Goal: Task Accomplishment & Management: Use online tool/utility

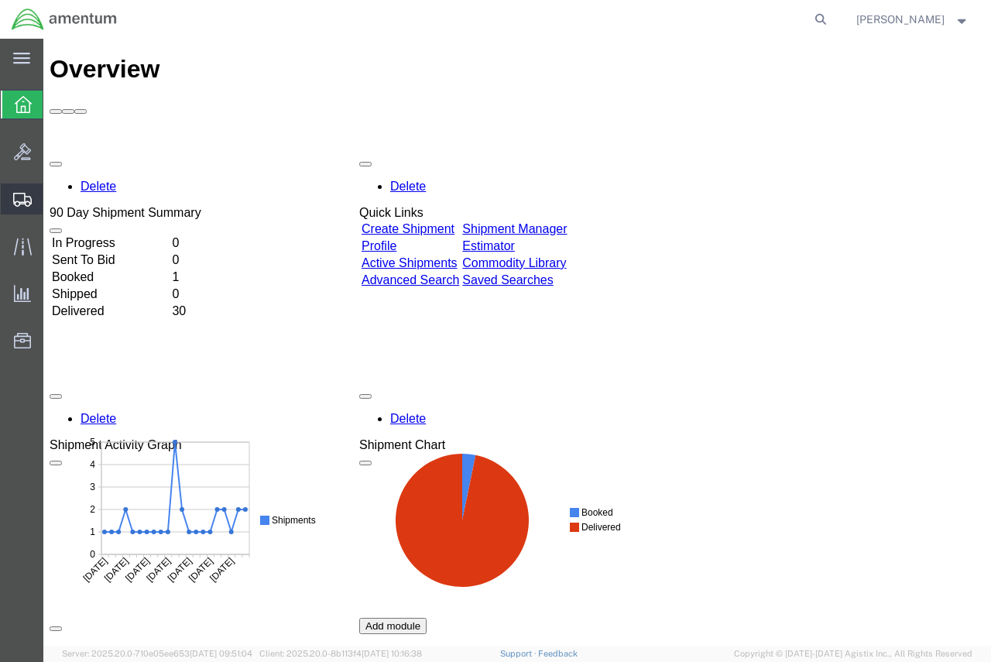
click at [0, 0] on span "Shipment Manager" at bounding box center [0, 0] width 0 height 0
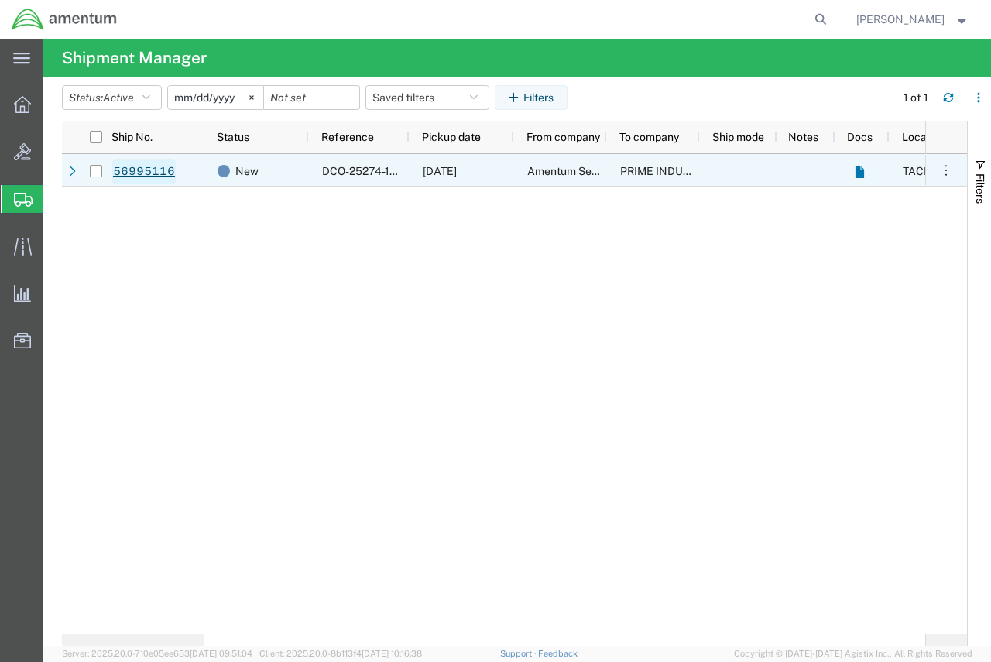
click at [146, 171] on link "56995116" at bounding box center [143, 171] width 63 height 25
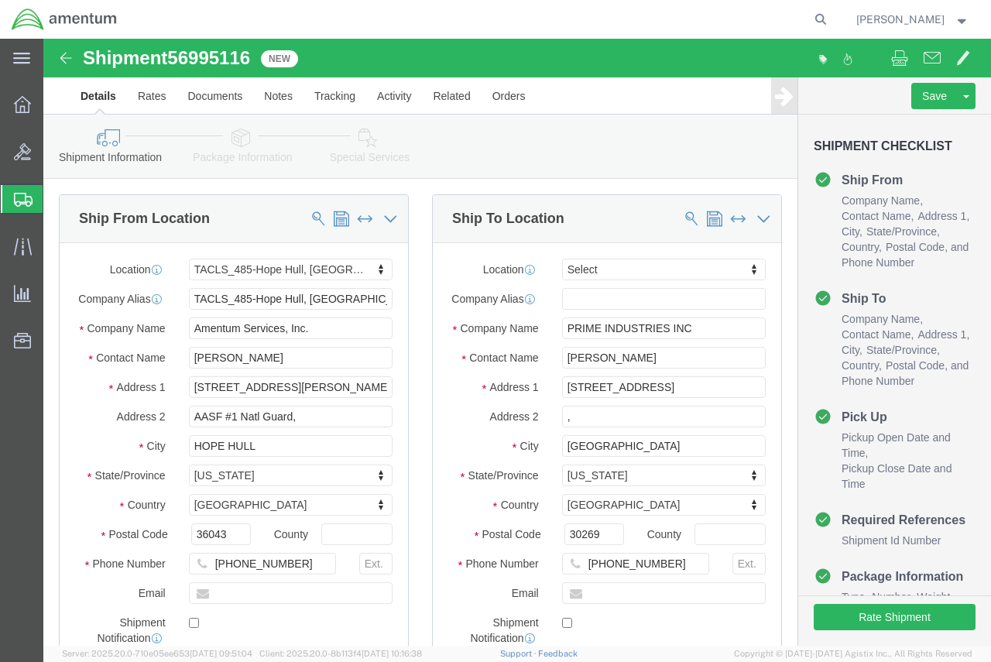
select select "42683"
select select
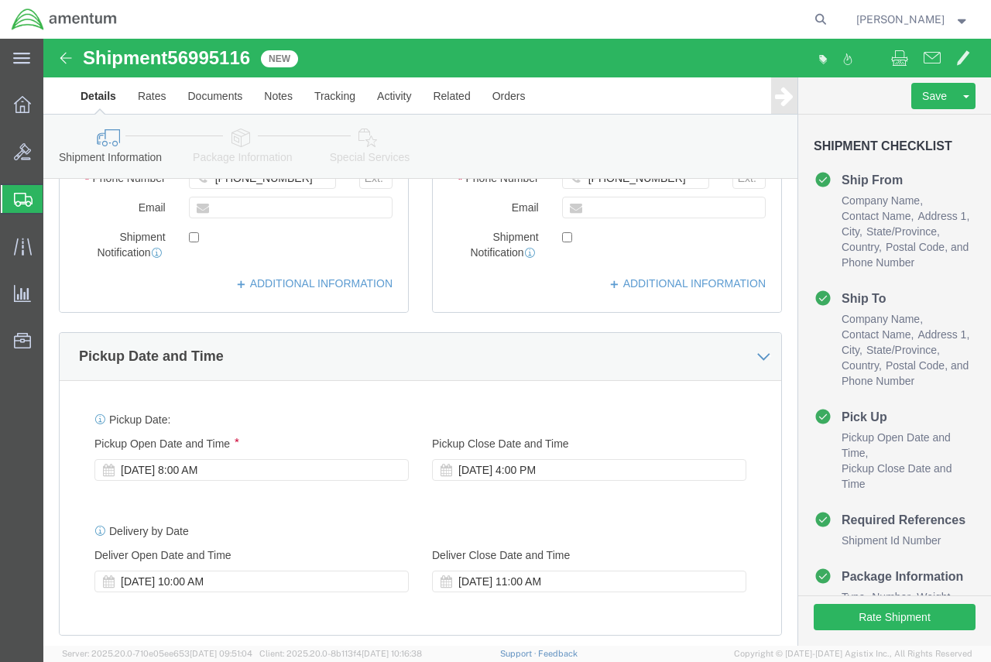
scroll to position [387, 0]
click button "Rate Shipment"
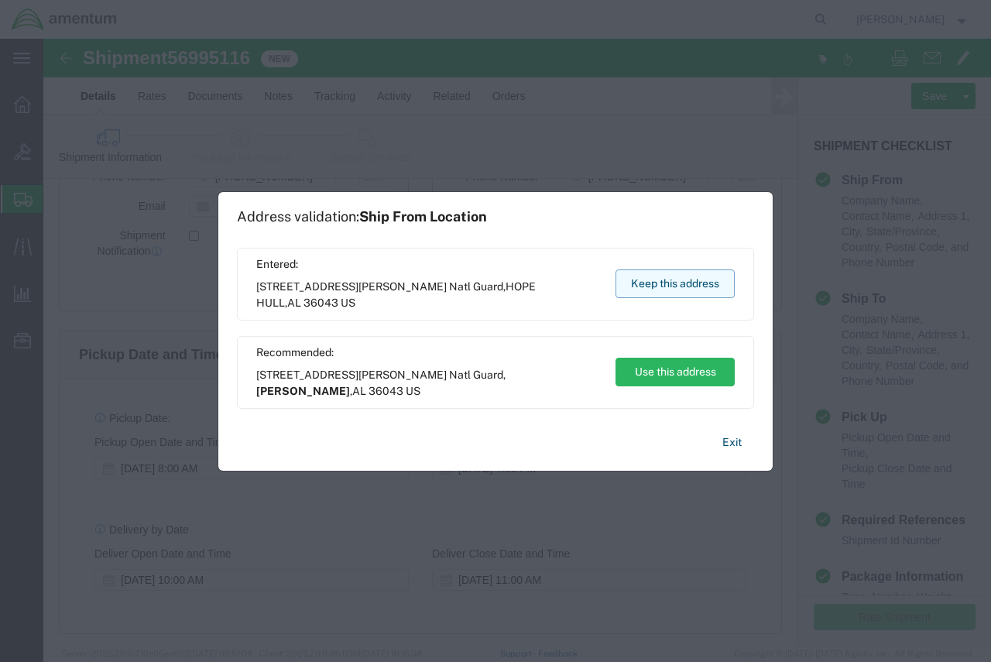
click at [675, 288] on button "Keep this address" at bounding box center [674, 283] width 119 height 29
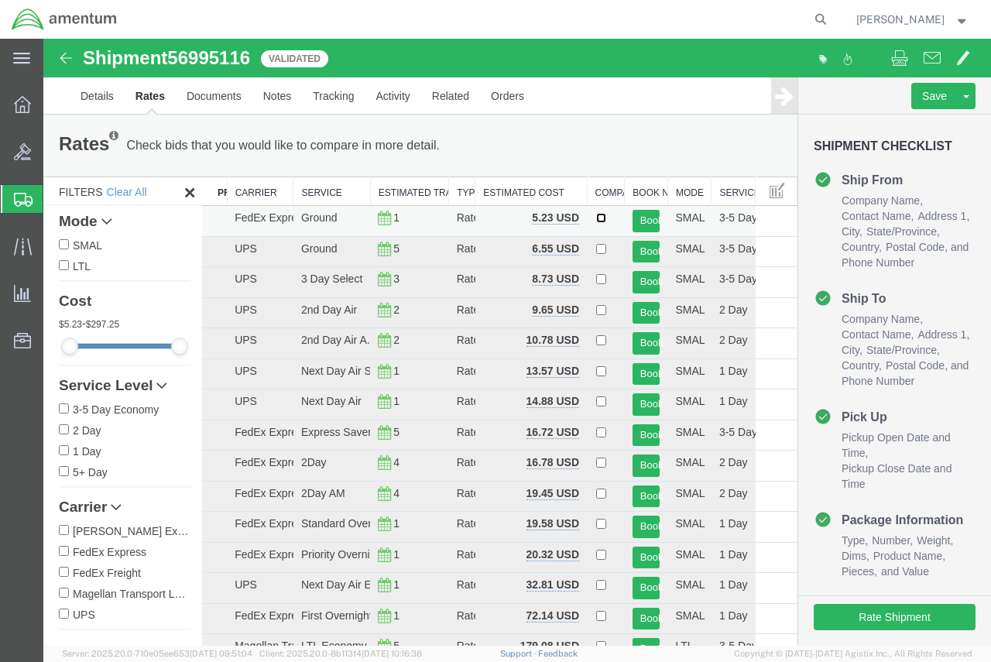
click at [596, 218] on input "checkbox" at bounding box center [601, 218] width 10 height 10
checkbox input "true"
click at [638, 221] on button "Book" at bounding box center [646, 221] width 28 height 22
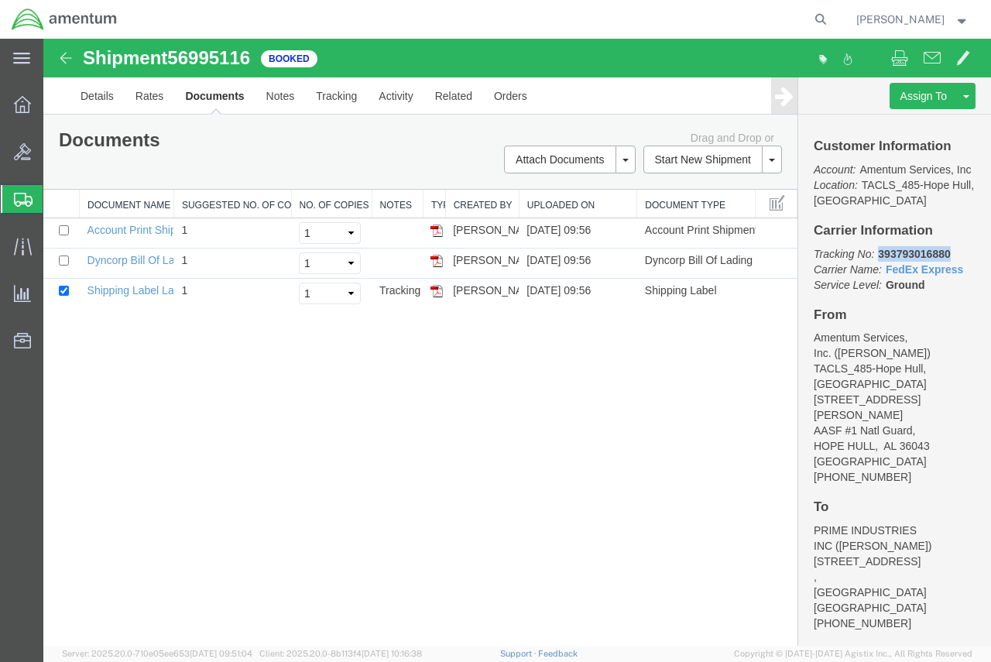
drag, startPoint x: 950, startPoint y: 272, endPoint x: 878, endPoint y: 272, distance: 72.8
click at [878, 272] on p "Tracking No: 393793016880 Carrier Name: FedEx Express FedEx Express Service Lev…" at bounding box center [894, 269] width 162 height 46
copy b "393793016880"
click at [132, 290] on link "Shipping Label Laser" at bounding box center [138, 290] width 102 height 12
click at [112, 261] on link "Dyncorp Bill Of Lading" at bounding box center [141, 260] width 108 height 12
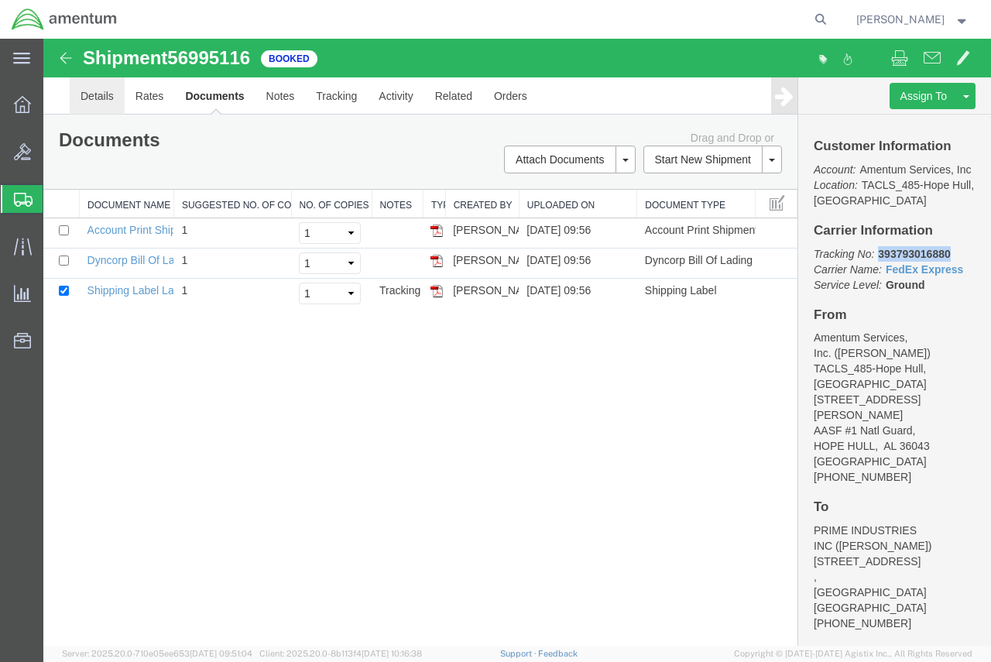
click at [87, 89] on link "Details" at bounding box center [97, 95] width 55 height 37
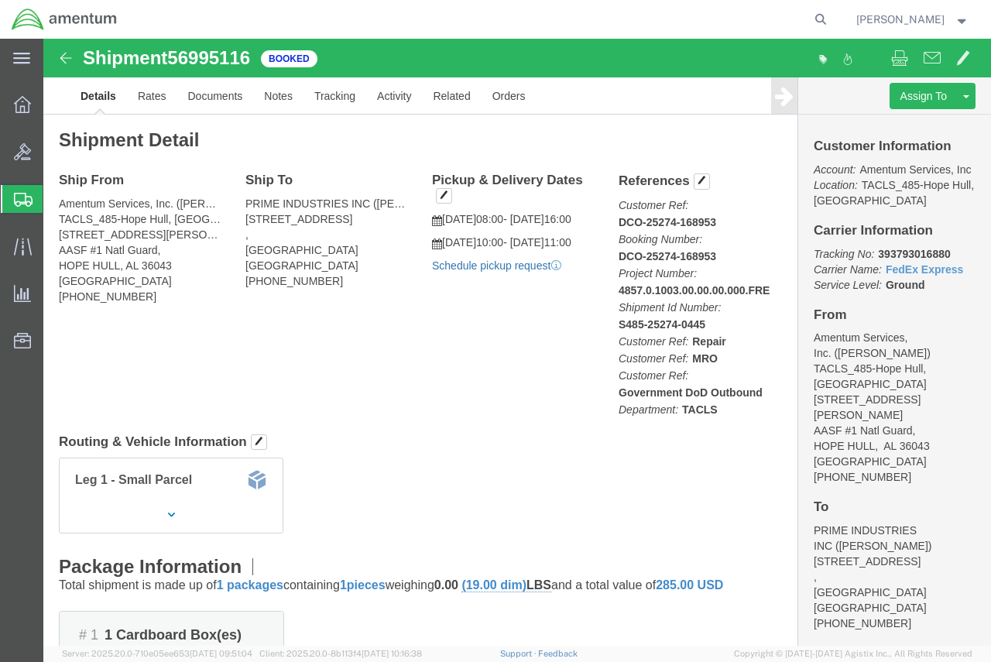
click link "Schedule pickup request"
click at [0, 0] on span "Shipment Manager" at bounding box center [0, 0] width 0 height 0
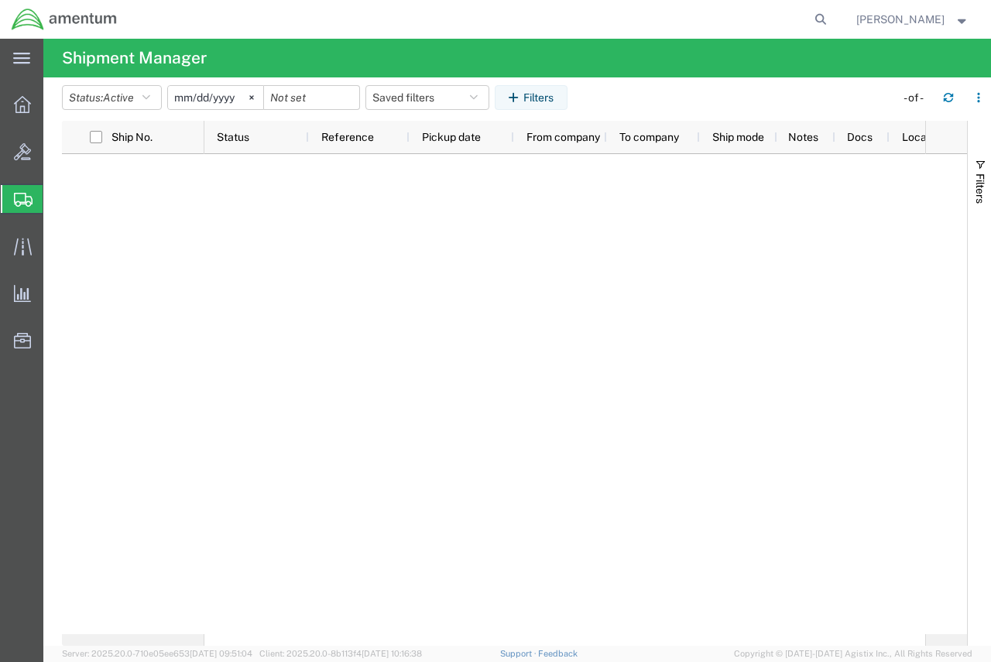
click at [382, 322] on div at bounding box center [564, 394] width 721 height 480
click at [0, 0] on span "Shipment Manager" at bounding box center [0, 0] width 0 height 0
click at [0, 0] on span "Create Shipment" at bounding box center [0, 0] width 0 height 0
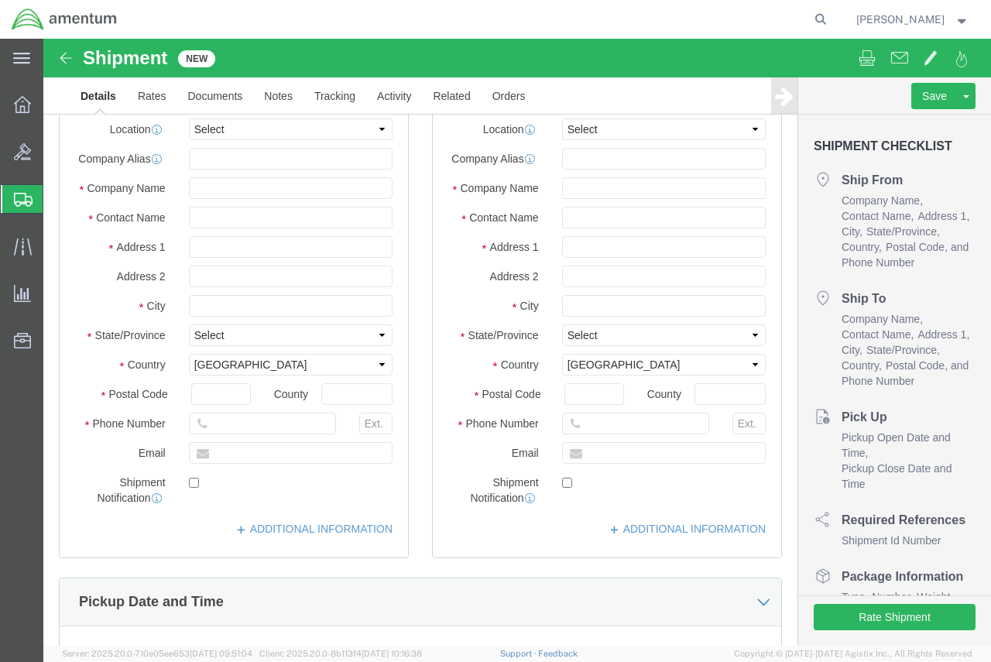
click at [0, 0] on span "Shipment Manager" at bounding box center [0, 0] width 0 height 0
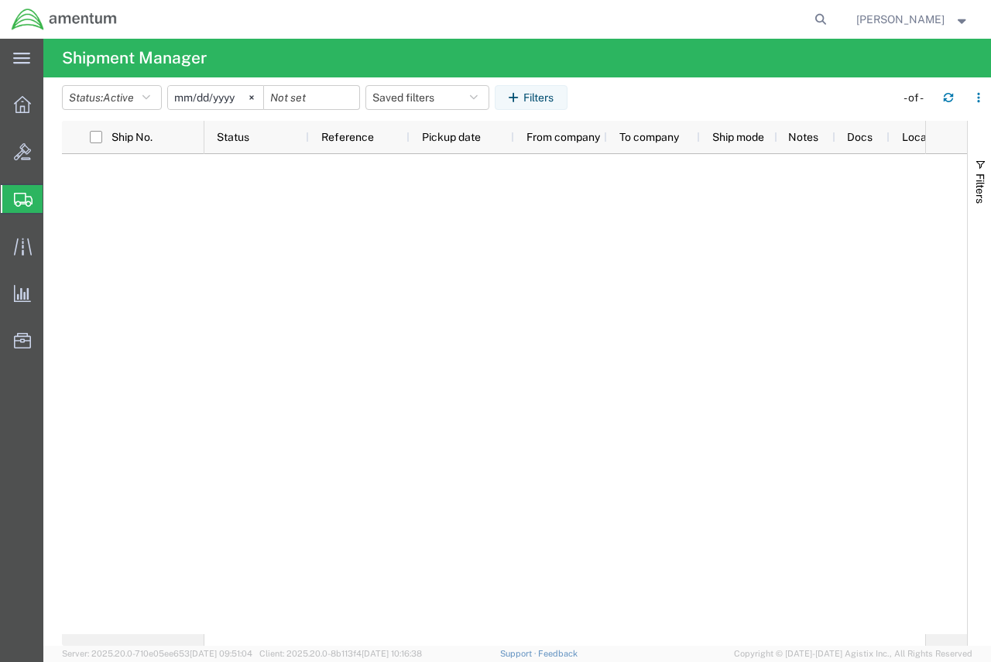
click at [0, 0] on span "Shipment Manager" at bounding box center [0, 0] width 0 height 0
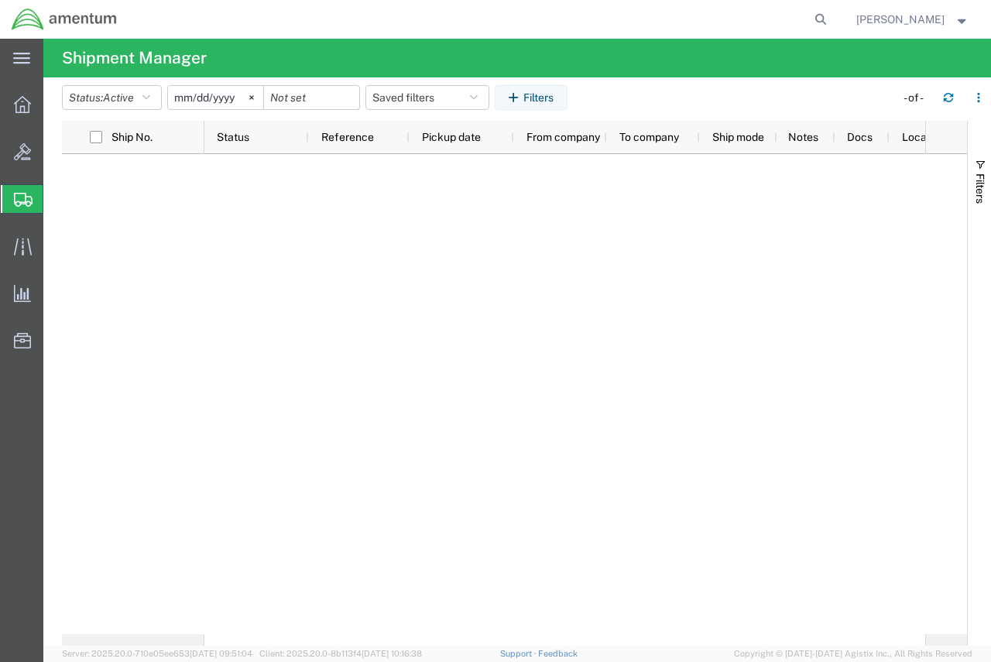
click at [0, 0] on span "Create from Template" at bounding box center [0, 0] width 0 height 0
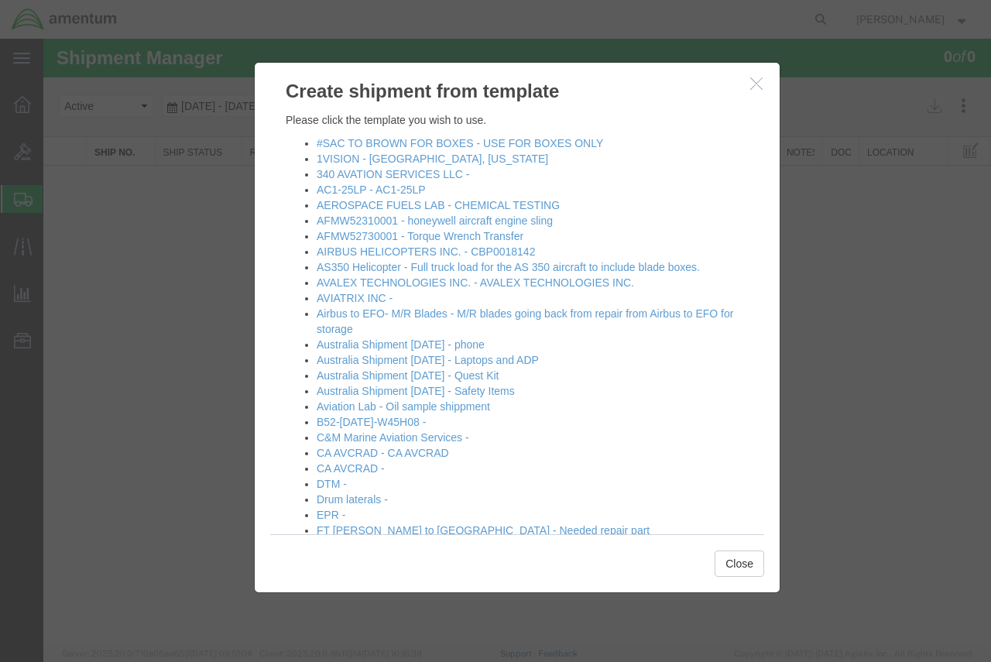
click at [22, 104] on agx-main-menu "main_menu Created with Sketch. Collapse Menu Overview Bids Shipments Shipment M…" at bounding box center [21, 350] width 43 height 623
click at [761, 94] on h3 "Create shipment from template" at bounding box center [517, 84] width 525 height 42
click at [760, 83] on icon "button" at bounding box center [756, 83] width 12 height 13
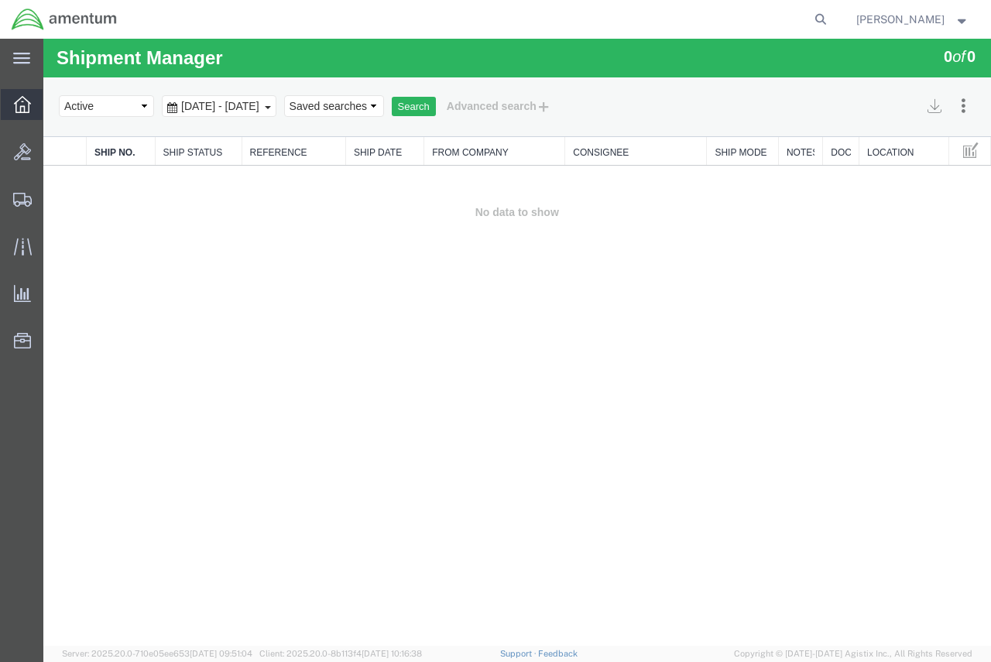
click at [19, 106] on icon at bounding box center [22, 104] width 17 height 17
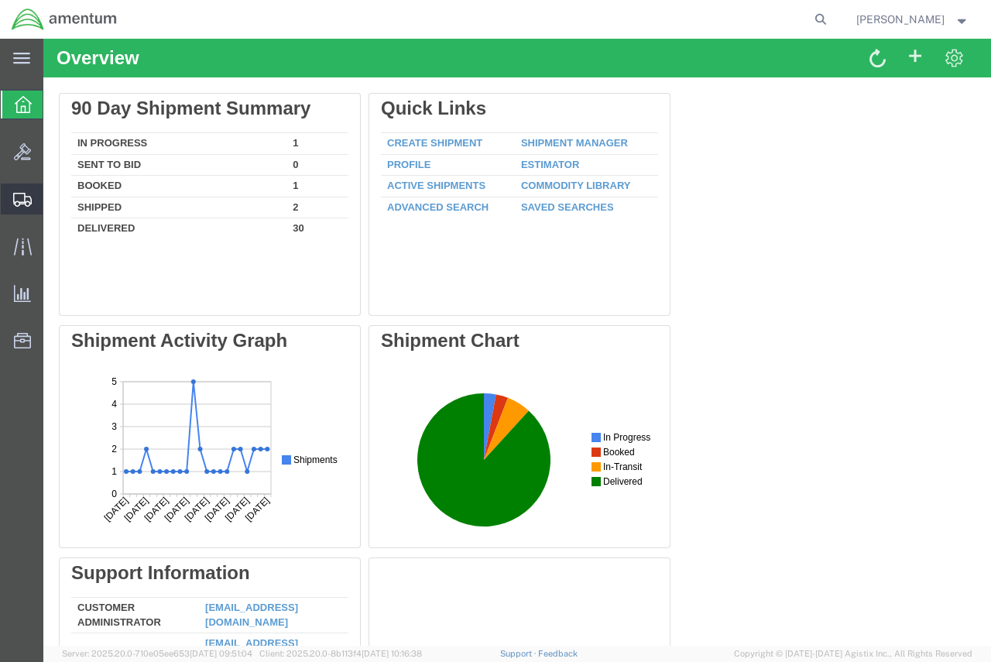
click at [0, 0] on span "Shipment Manager" at bounding box center [0, 0] width 0 height 0
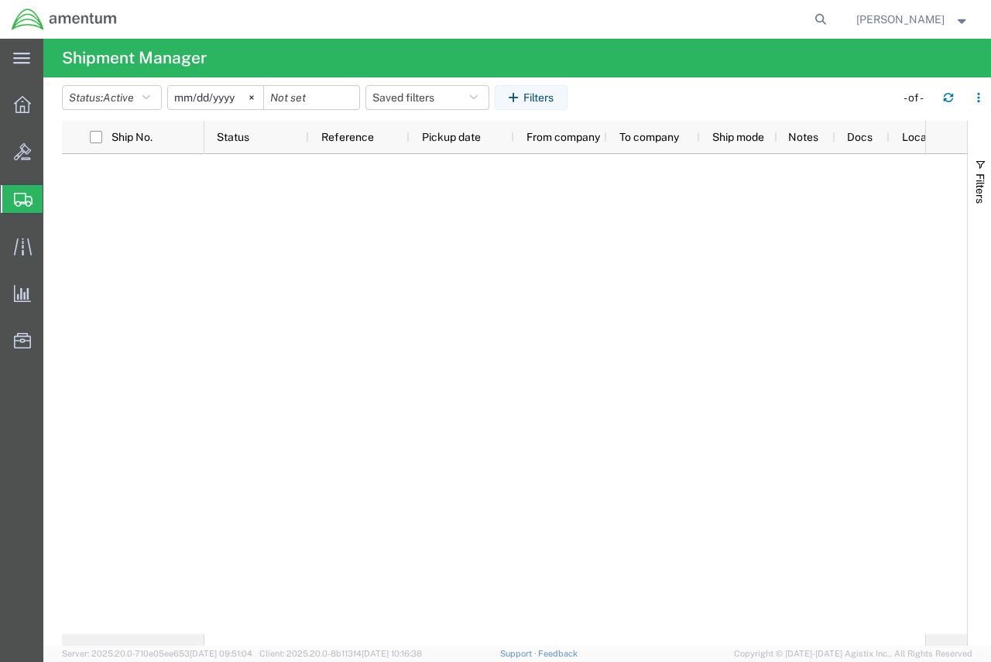
click at [0, 0] on span "Shipment Manager" at bounding box center [0, 0] width 0 height 0
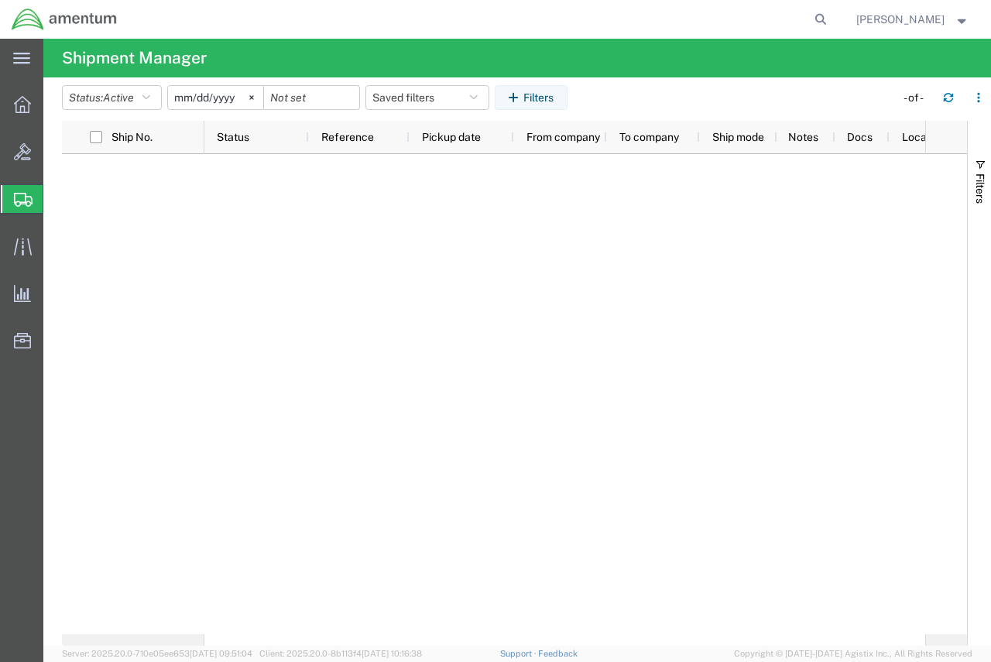
click at [0, 0] on span "Shipment Manager" at bounding box center [0, 0] width 0 height 0
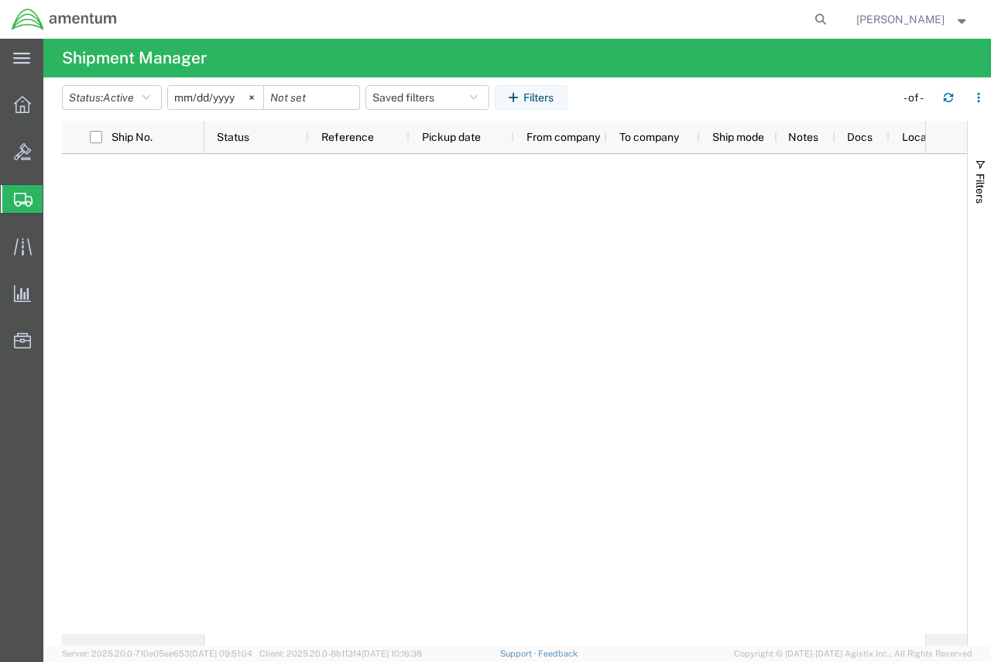
click at [0, 0] on span "Shipment Manager" at bounding box center [0, 0] width 0 height 0
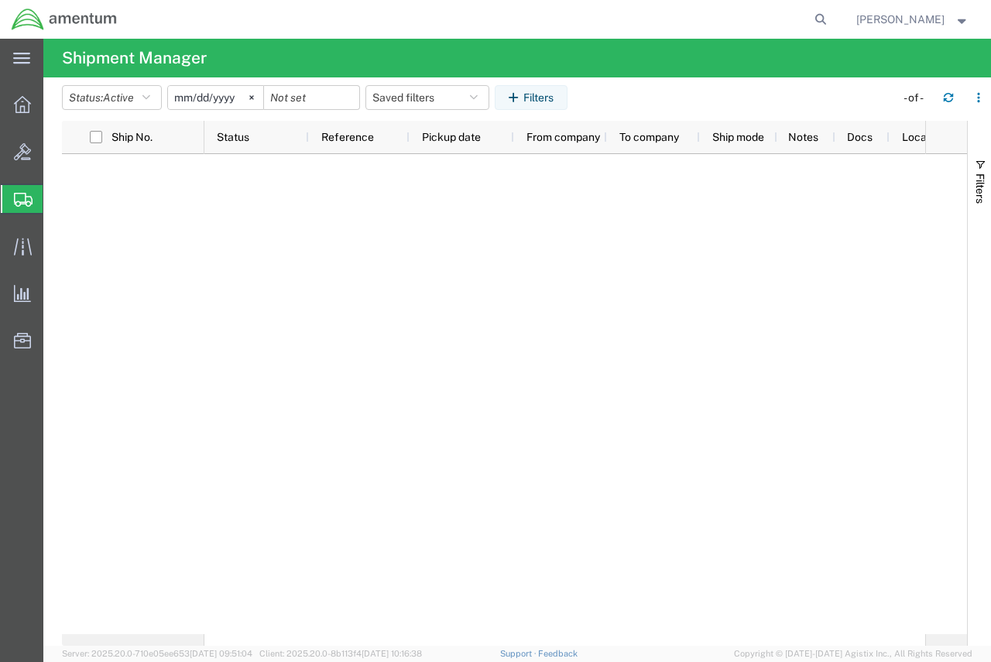
click at [0, 0] on span "Shipment Manager" at bounding box center [0, 0] width 0 height 0
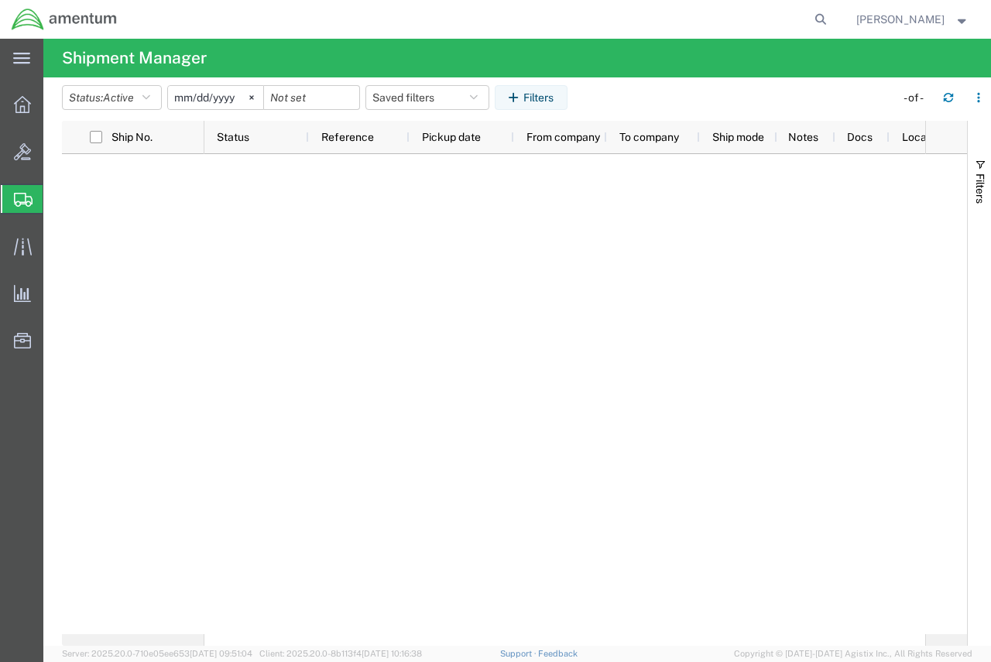
click at [0, 0] on span "Shipment Manager" at bounding box center [0, 0] width 0 height 0
click at [0, 0] on span "Create Shipment" at bounding box center [0, 0] width 0 height 0
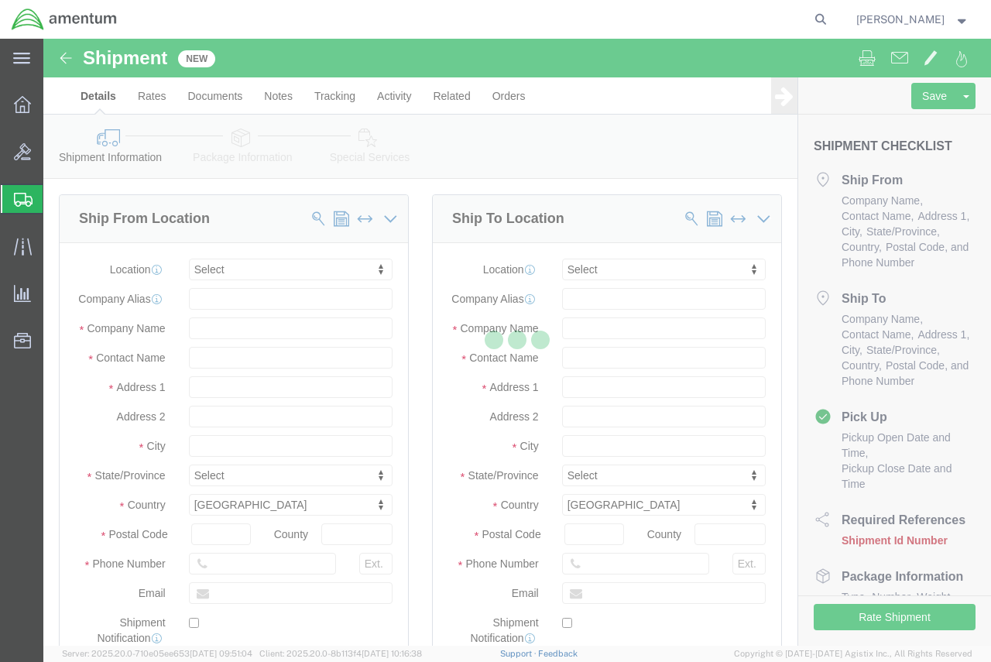
select select
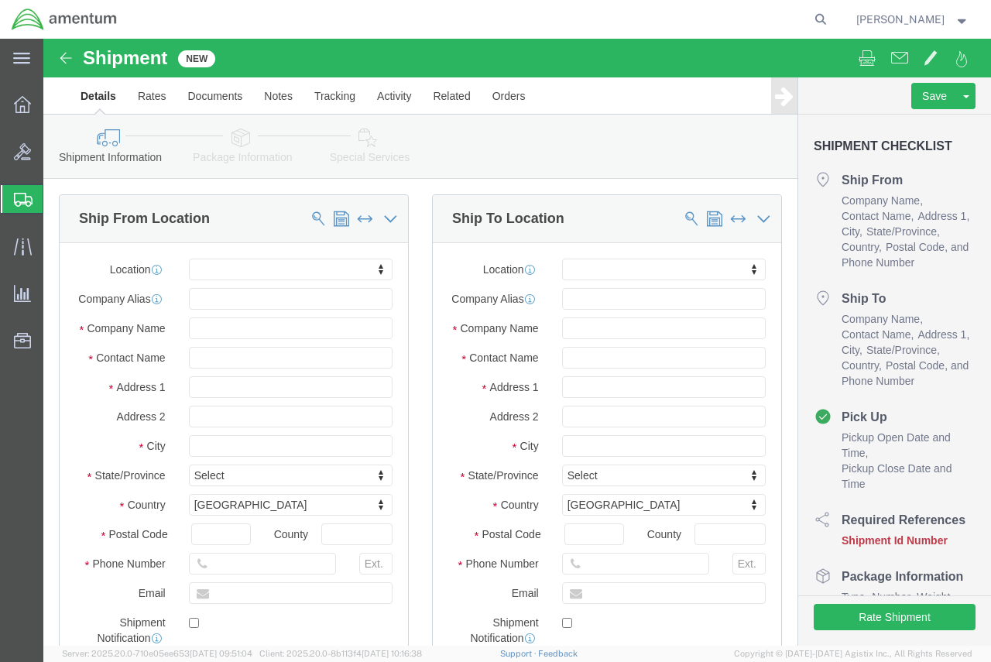
click at [0, 0] on span "Shipment Manager" at bounding box center [0, 0] width 0 height 0
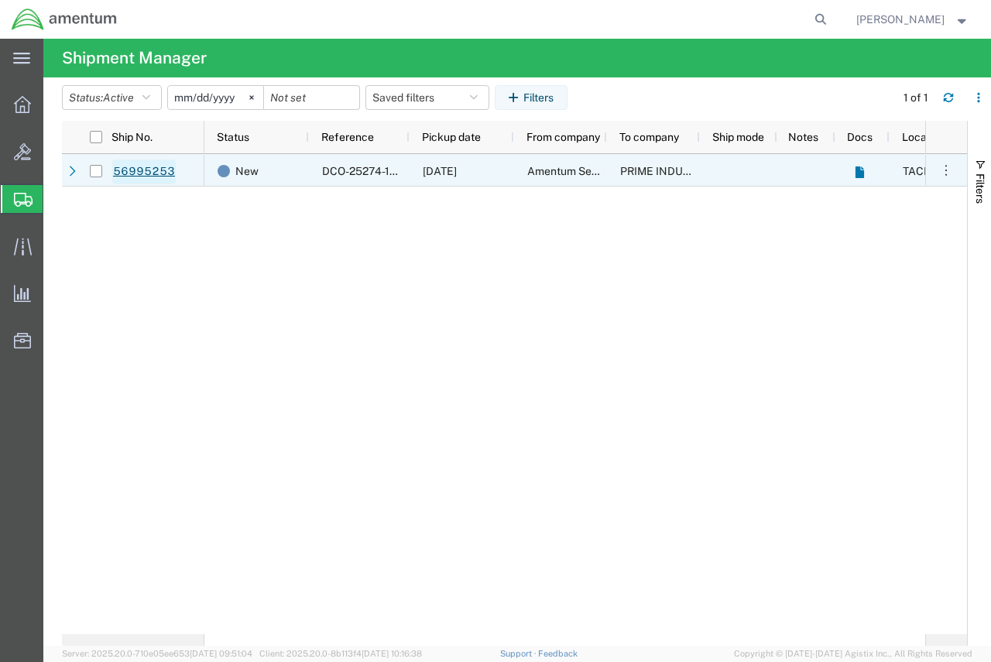
click at [140, 165] on link "56995253" at bounding box center [143, 171] width 63 height 25
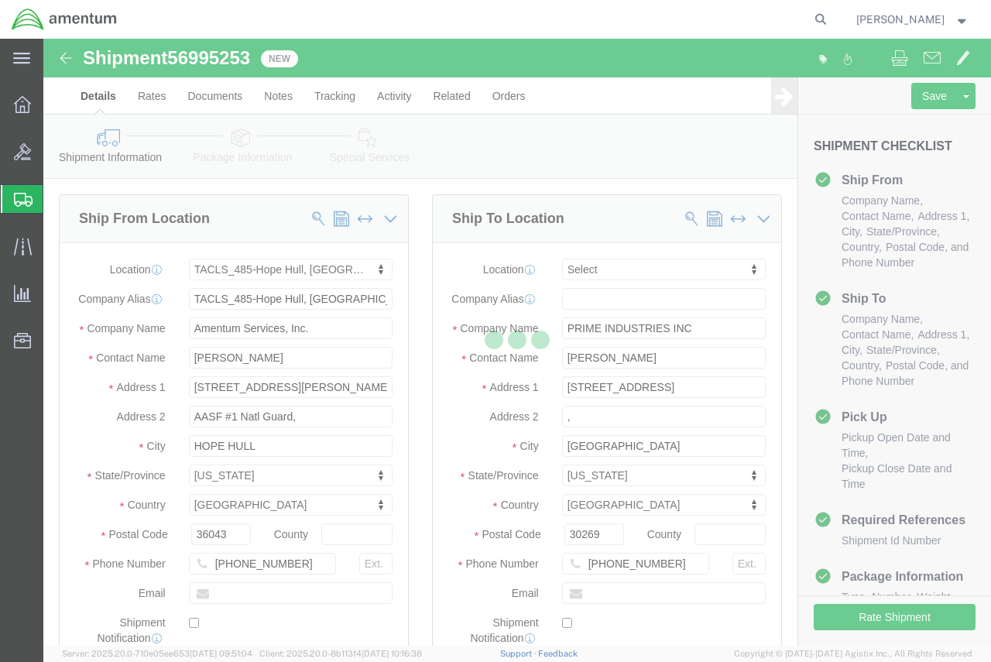
select select "42683"
select select
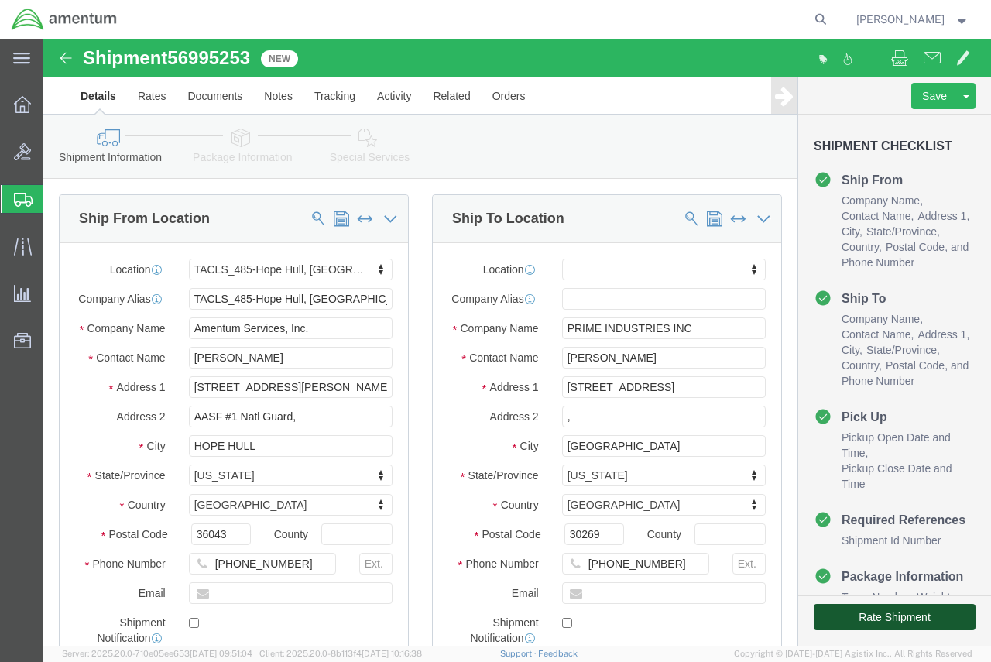
click button "Rate Shipment"
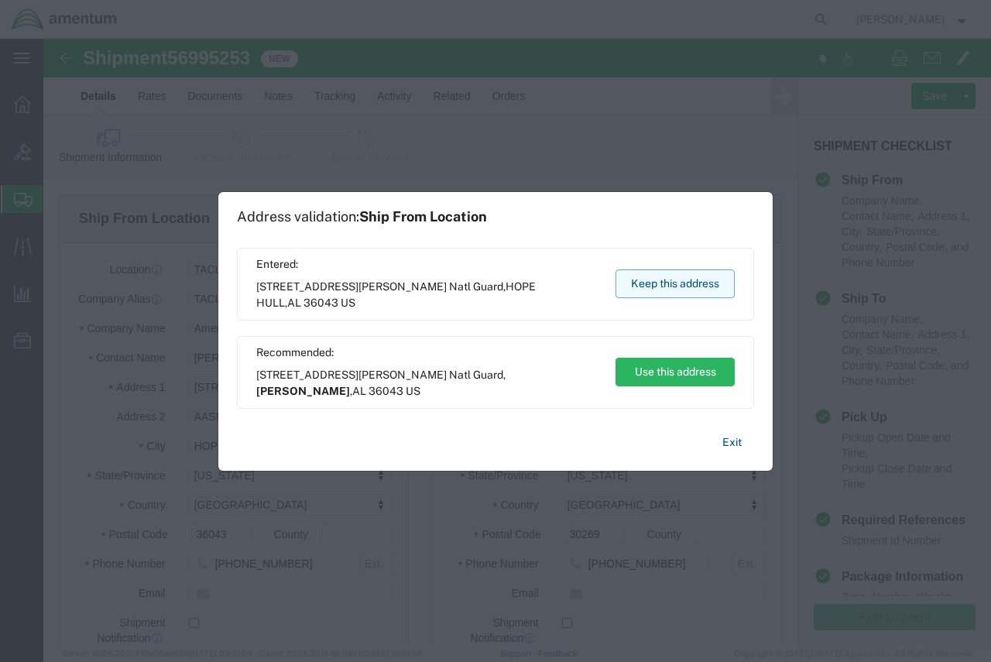
click at [709, 285] on button "Keep this address" at bounding box center [674, 283] width 119 height 29
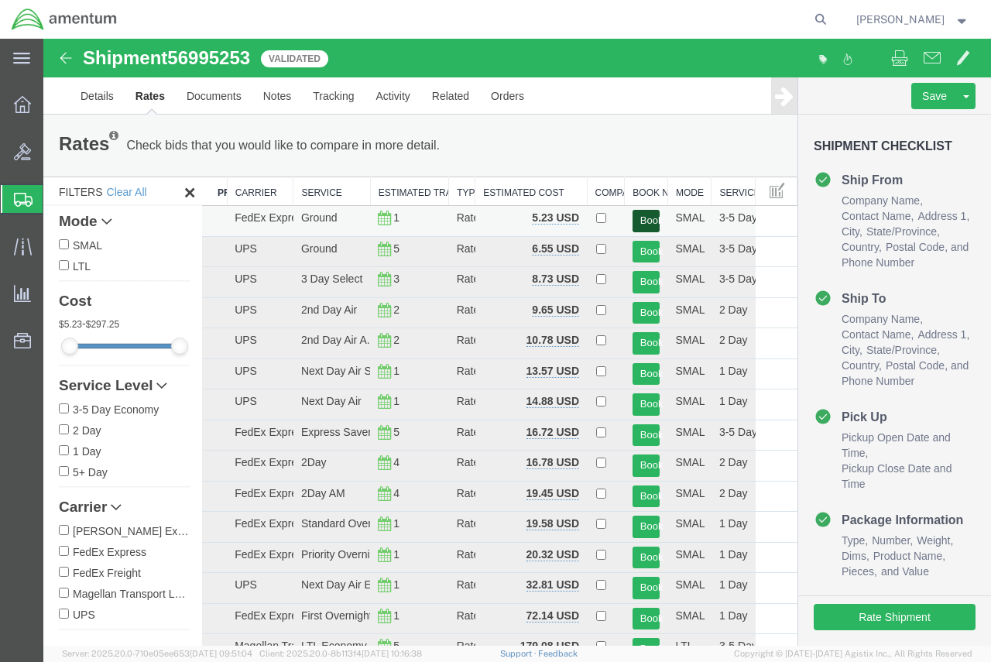
click at [637, 217] on button "Book" at bounding box center [646, 221] width 28 height 22
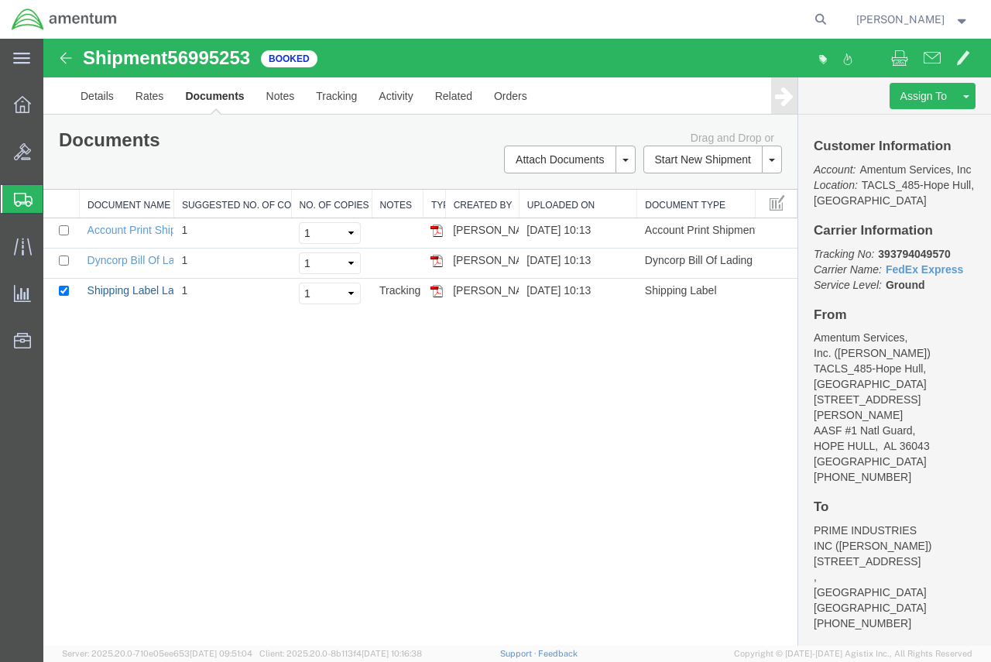
drag, startPoint x: 118, startPoint y: 289, endPoint x: 901, endPoint y: 132, distance: 798.1
click at [118, 289] on link "Shipping Label Laser" at bounding box center [138, 290] width 102 height 12
drag, startPoint x: 138, startPoint y: 260, endPoint x: 495, endPoint y: 279, distance: 357.3
click at [138, 260] on link "Dyncorp Bill Of Lading" at bounding box center [141, 260] width 108 height 12
click at [85, 94] on link "Details" at bounding box center [97, 95] width 55 height 37
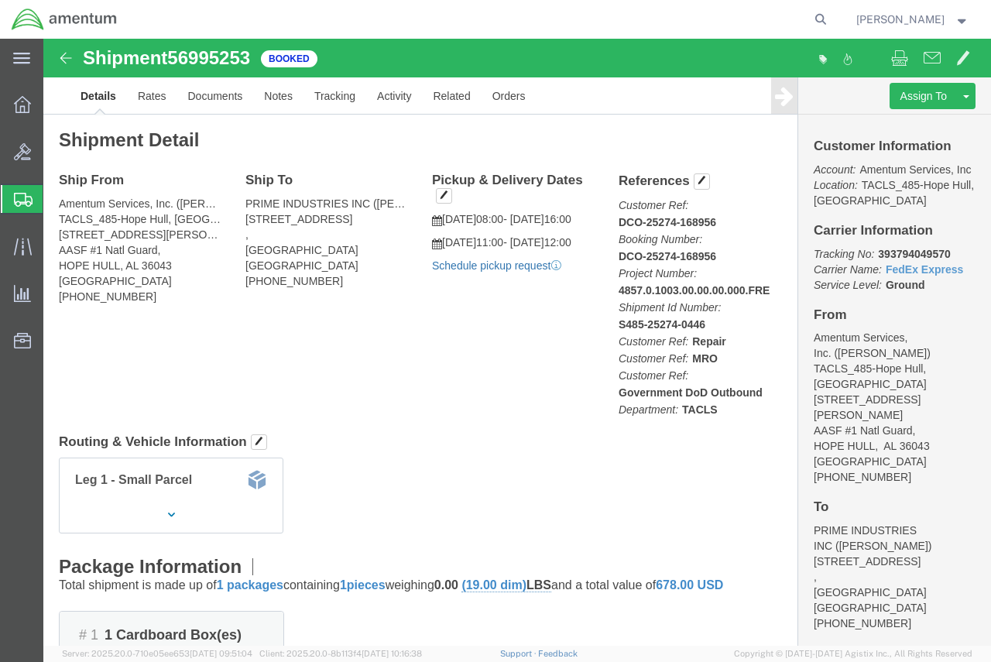
click link "Schedule pickup request"
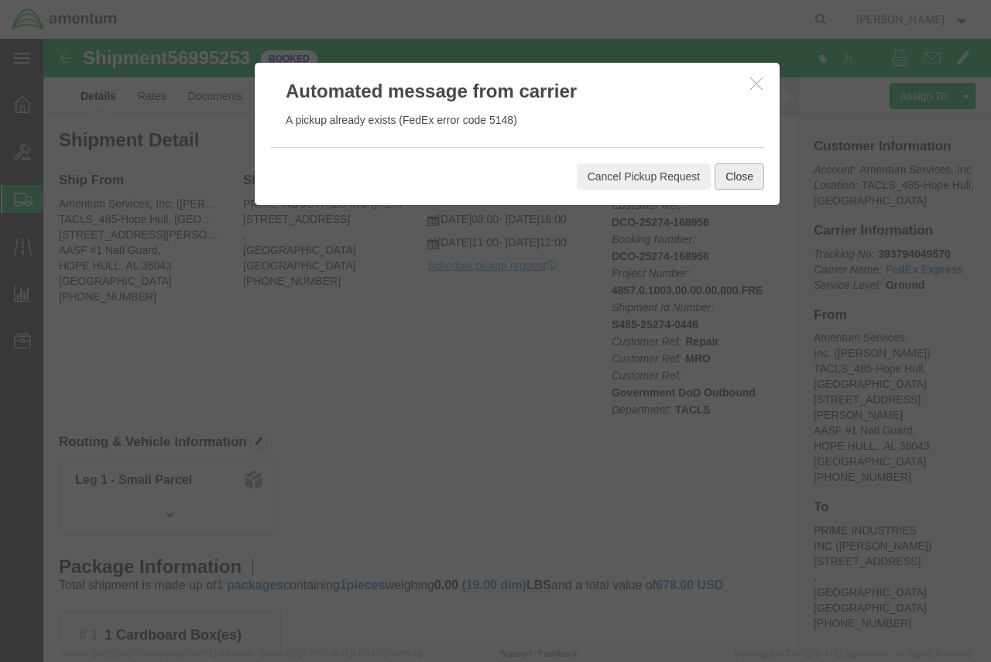
click button "Close"
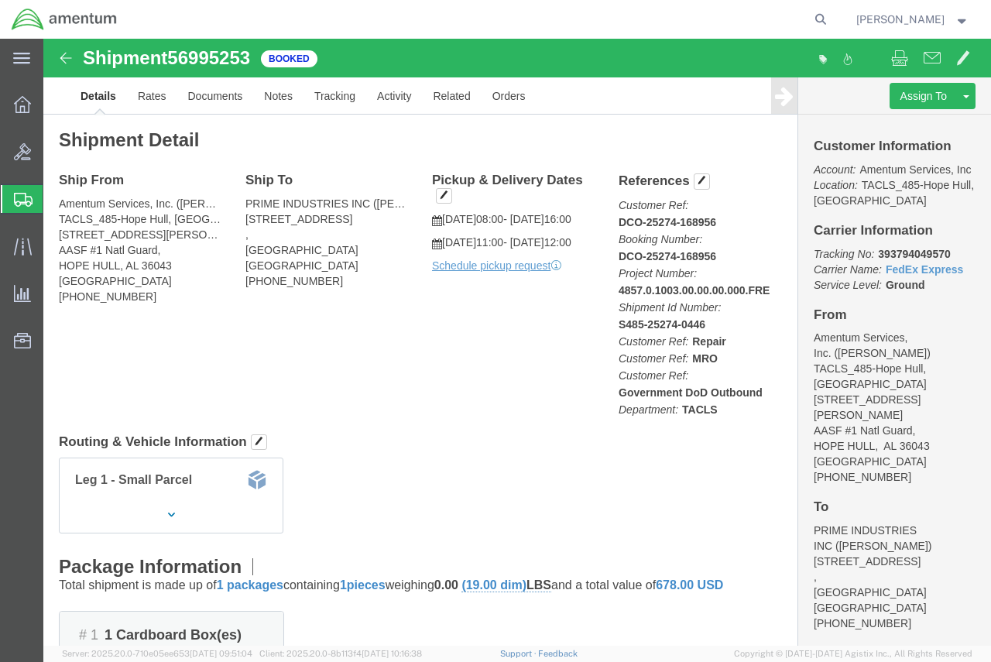
click at [0, 0] on span "Shipment Manager" at bounding box center [0, 0] width 0 height 0
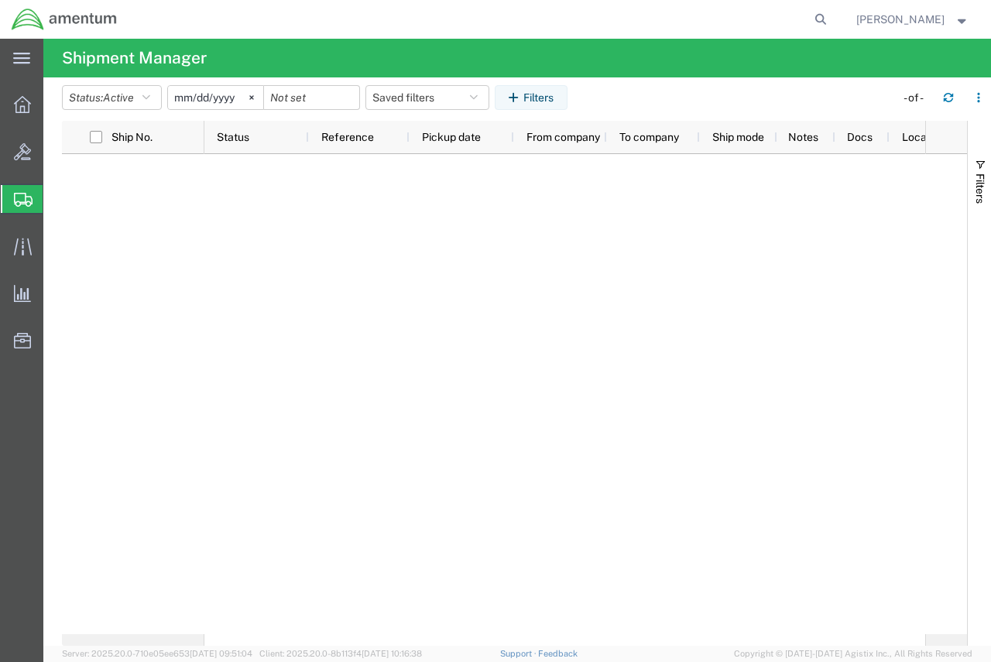
click at [0, 0] on span "Create Shipment" at bounding box center [0, 0] width 0 height 0
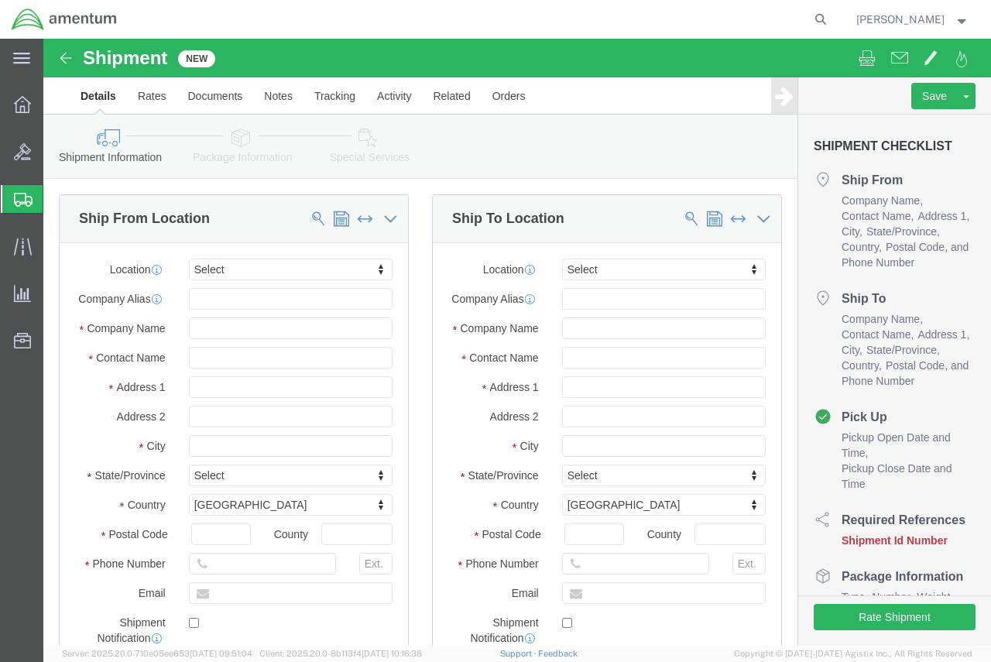
select select
click at [0, 0] on span "Shipment Manager" at bounding box center [0, 0] width 0 height 0
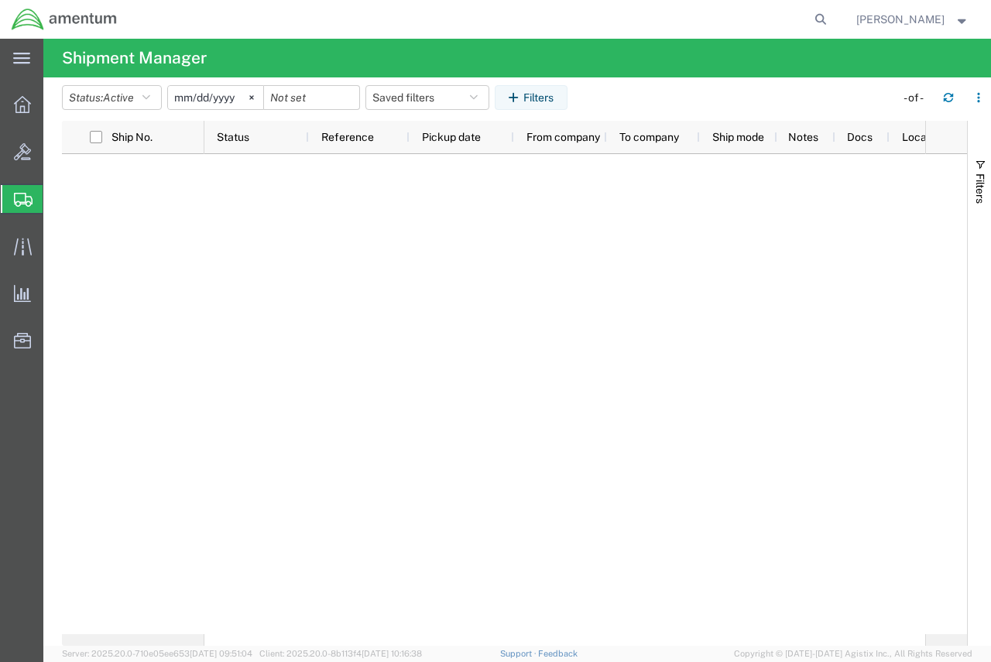
click at [0, 0] on span "Create Shipment" at bounding box center [0, 0] width 0 height 0
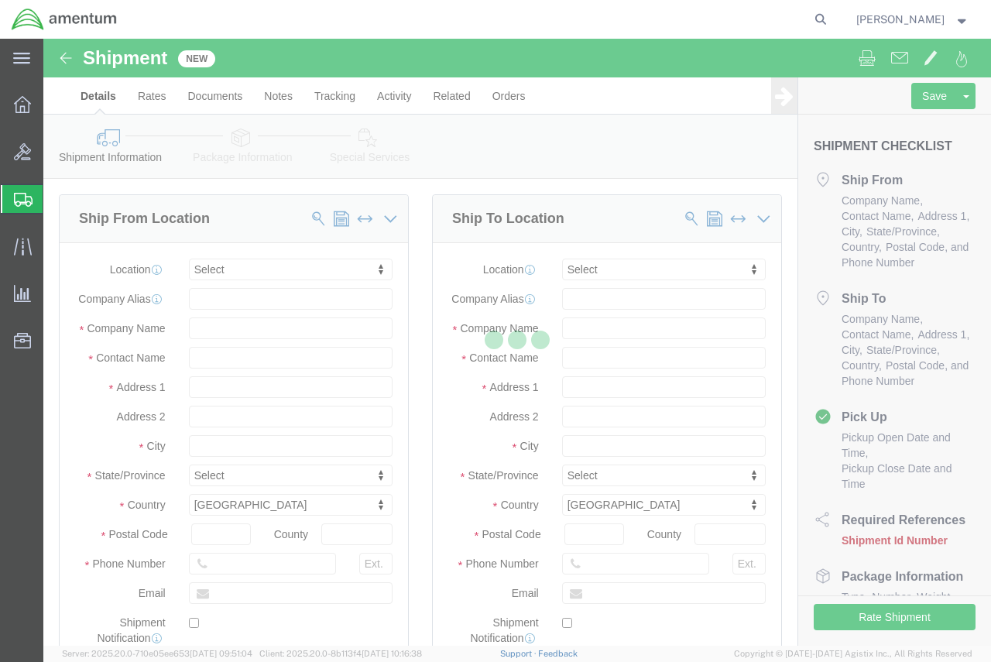
select select
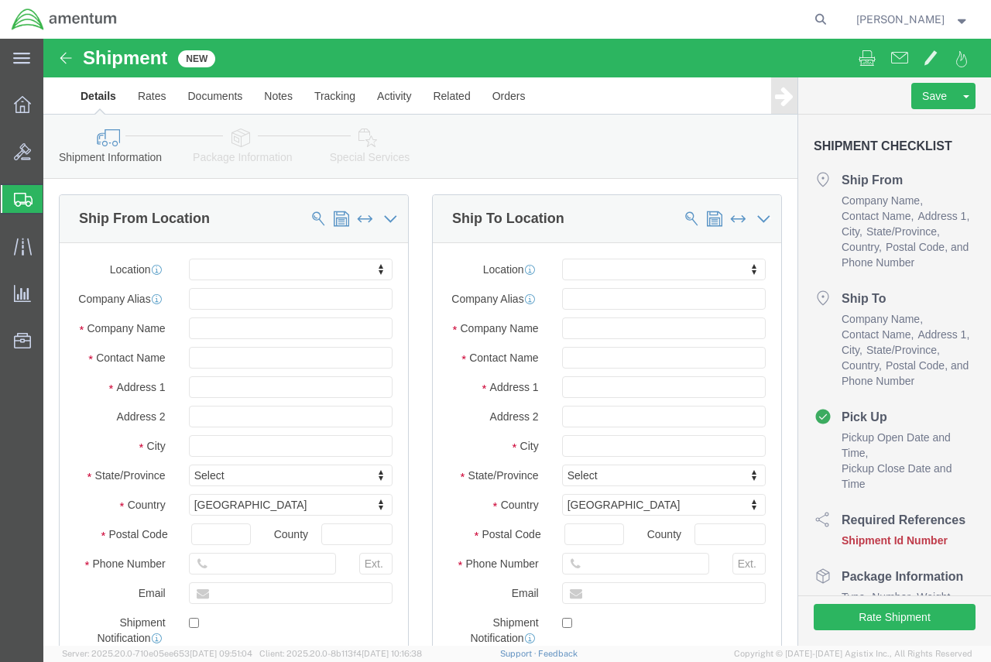
click at [0, 0] on span "Shipment Manager" at bounding box center [0, 0] width 0 height 0
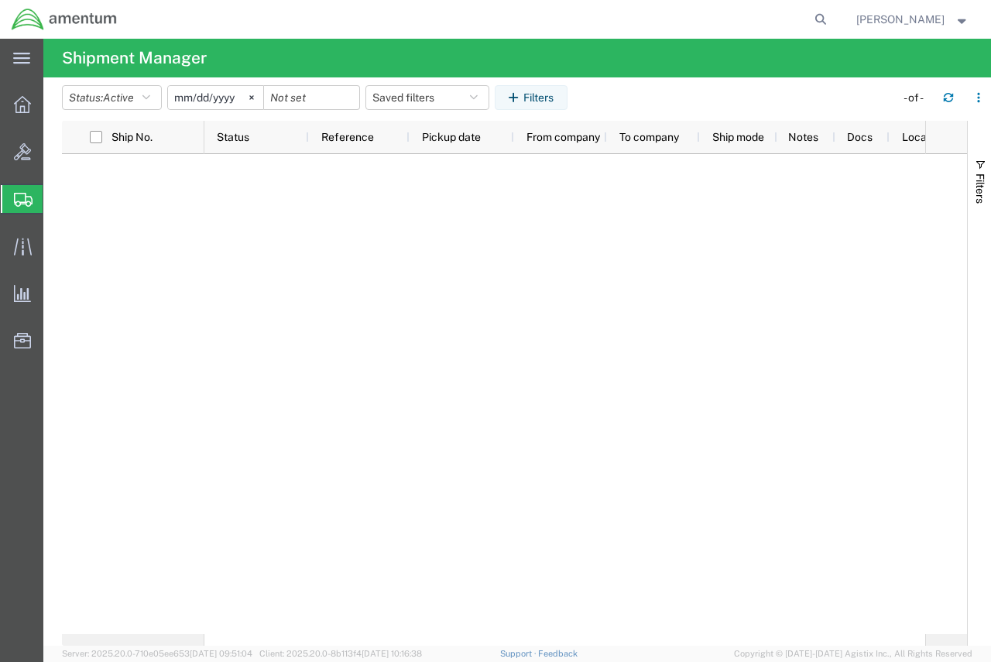
click at [0, 0] on span "Create Shipment" at bounding box center [0, 0] width 0 height 0
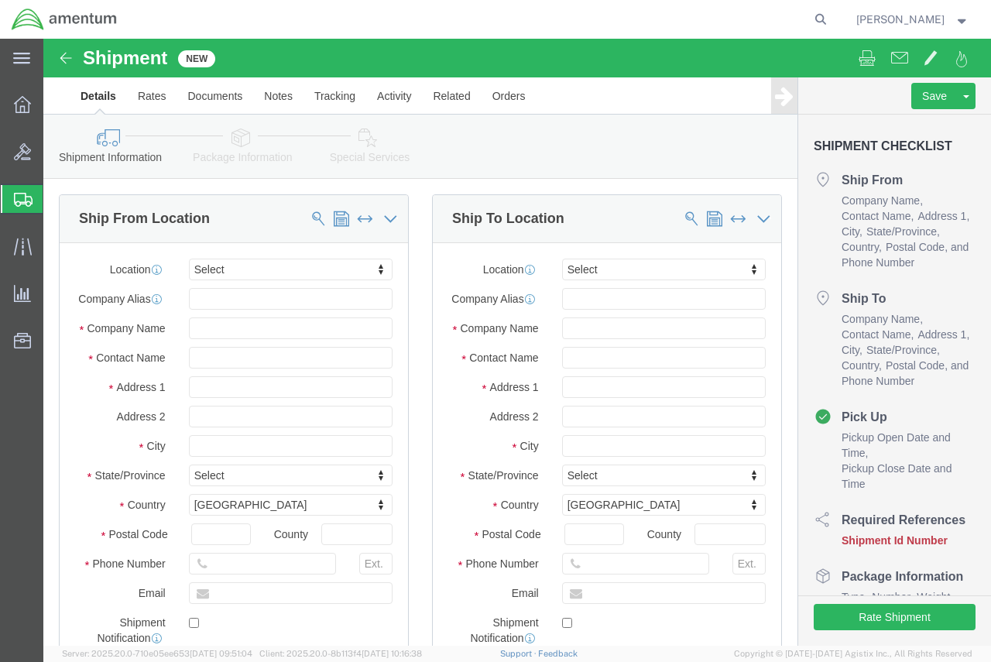
select select
click at [0, 0] on span "Shipment Manager" at bounding box center [0, 0] width 0 height 0
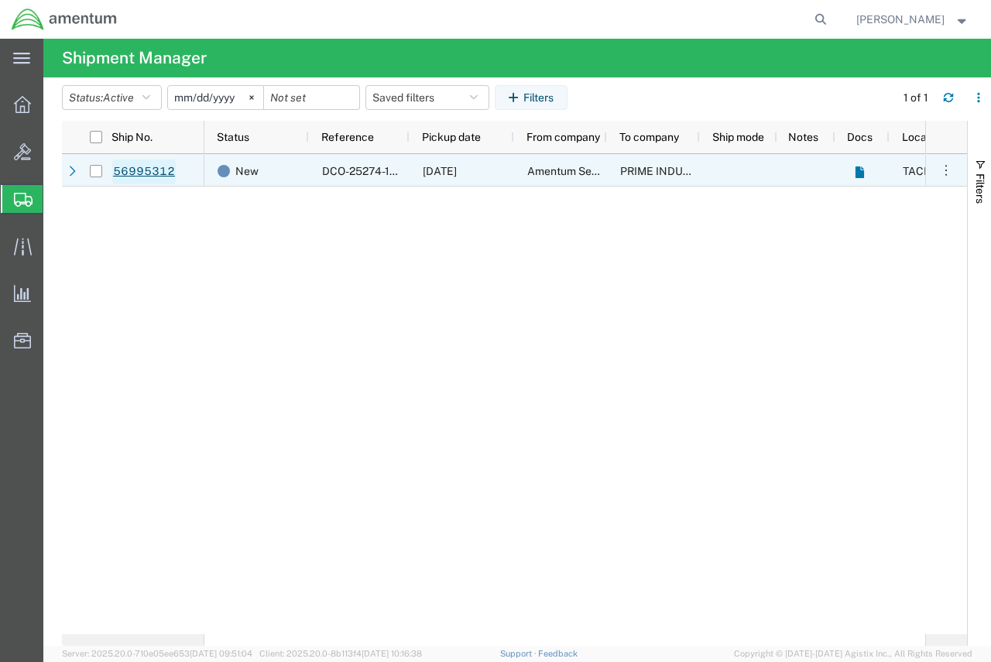
click at [138, 168] on link "56995312" at bounding box center [143, 171] width 63 height 25
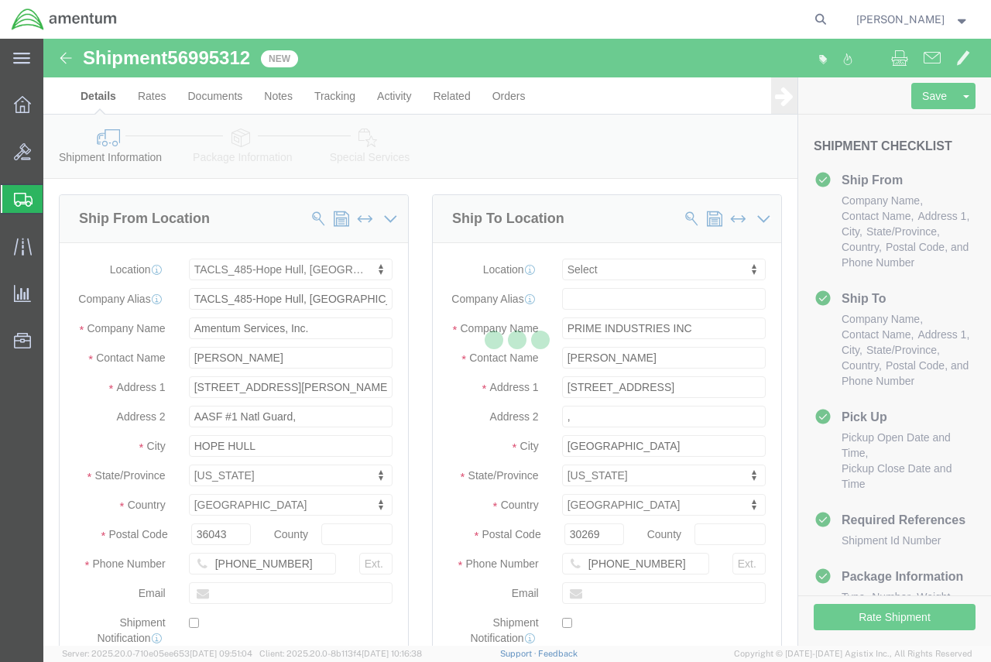
select select "42683"
select select
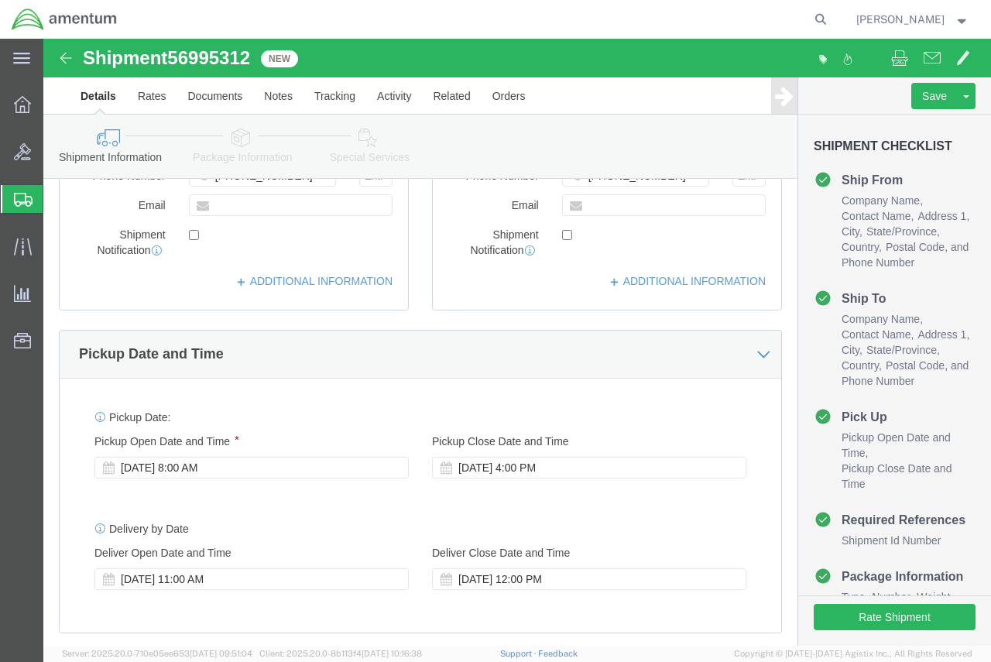
scroll to position [464, 0]
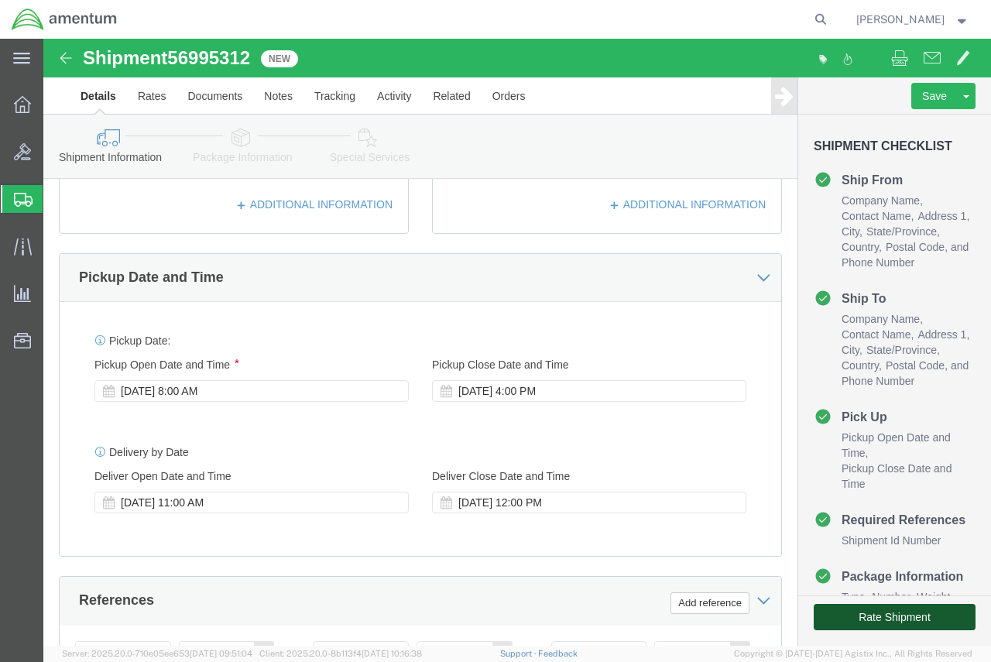
click button "Rate Shipment"
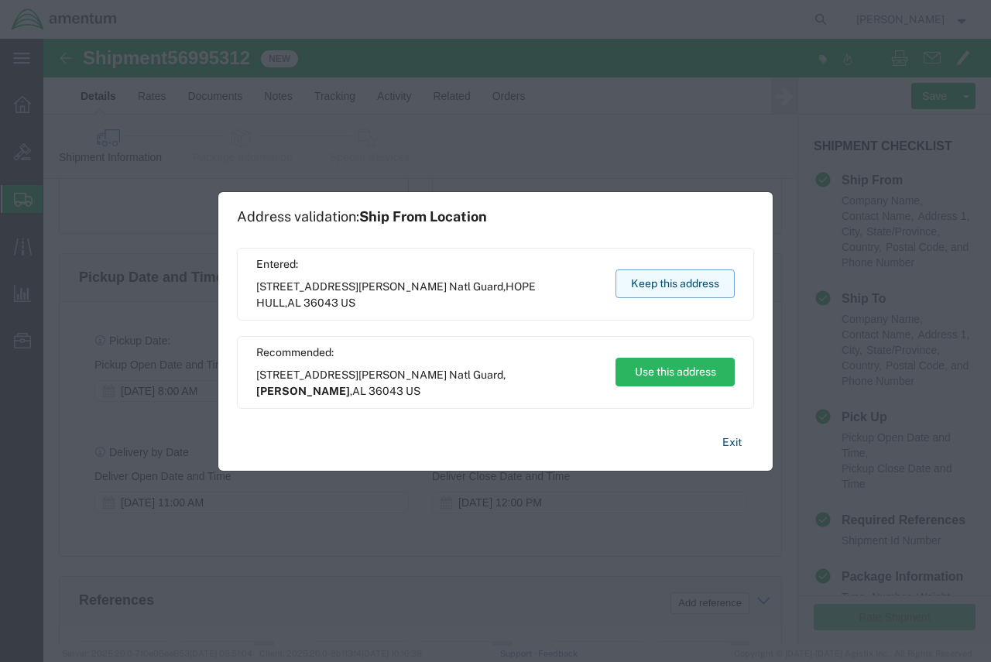
click at [638, 288] on button "Keep this address" at bounding box center [674, 283] width 119 height 29
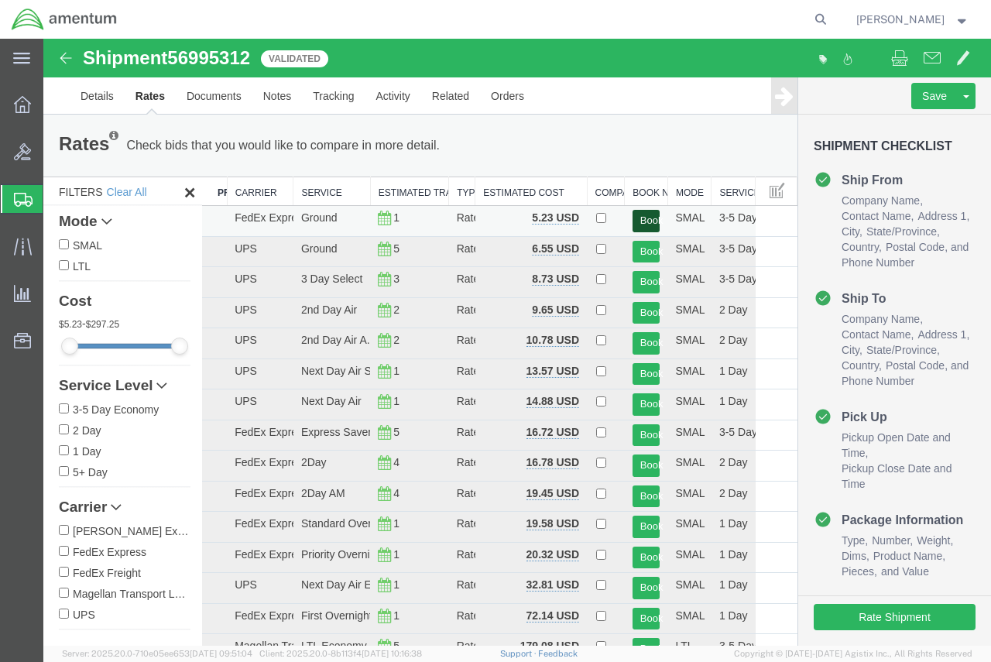
click at [637, 217] on button "Book" at bounding box center [646, 221] width 28 height 22
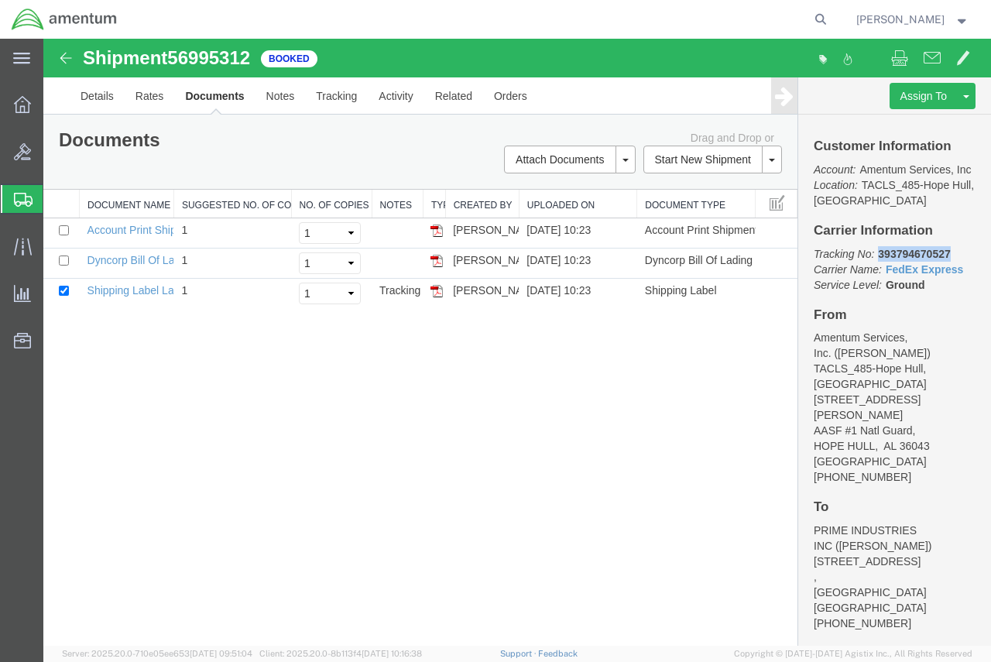
drag, startPoint x: 951, startPoint y: 269, endPoint x: 879, endPoint y: 269, distance: 72.0
click at [879, 269] on p "Tracking No: 393794670527 Carrier Name: FedEx Express FedEx Express Service Lev…" at bounding box center [894, 269] width 162 height 46
copy b "393794670527"
click at [105, 290] on link "Shipping Label Laser" at bounding box center [138, 290] width 102 height 12
click at [132, 260] on link "Dyncorp Bill Of Lading" at bounding box center [141, 260] width 108 height 12
